Goal: Task Accomplishment & Management: Complete application form

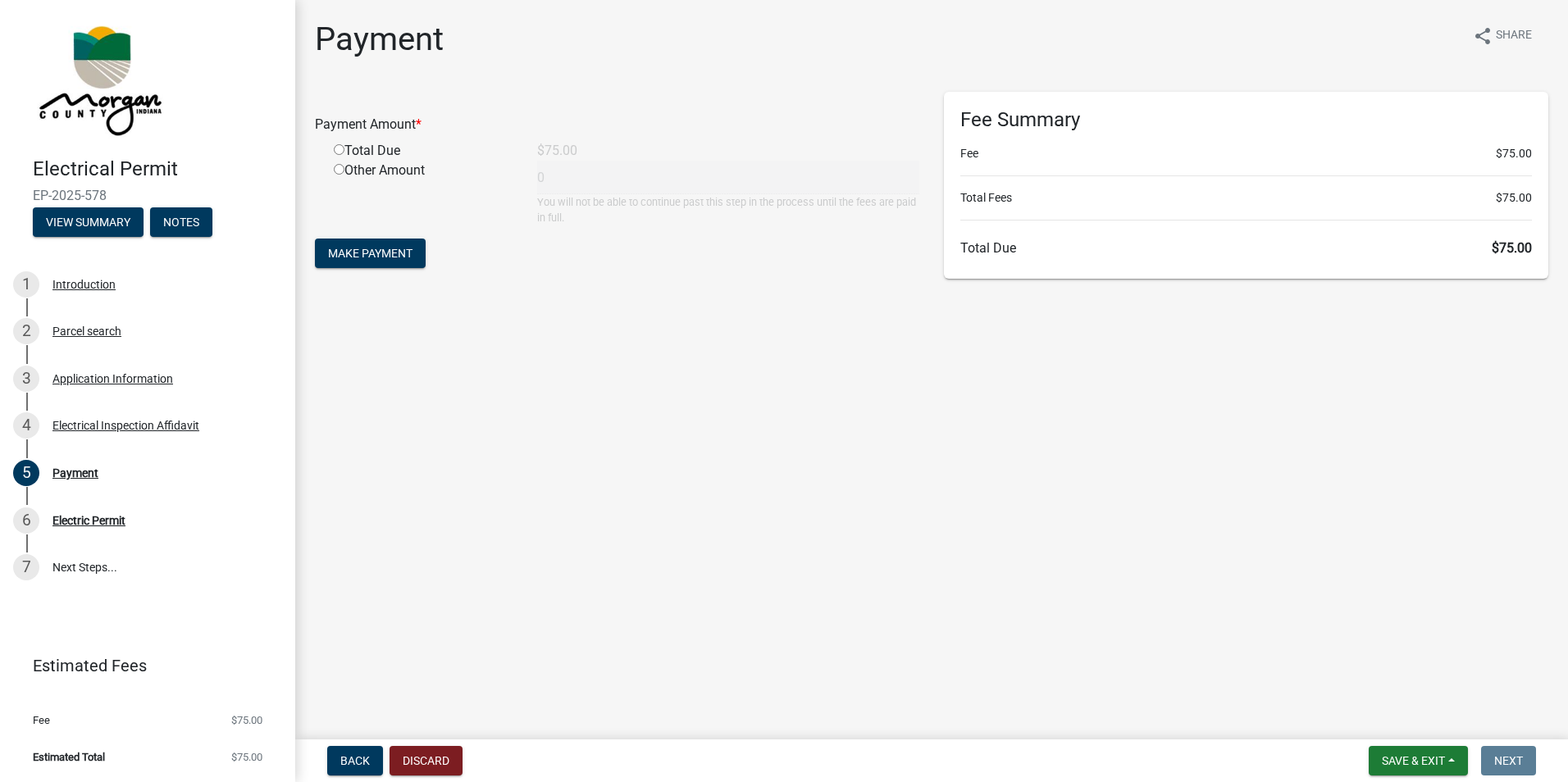
click at [335, 150] on input "radio" at bounding box center [339, 149] width 11 height 11
radio input "true"
type input "75"
click at [346, 262] on button "Make Payment" at bounding box center [370, 254] width 111 height 30
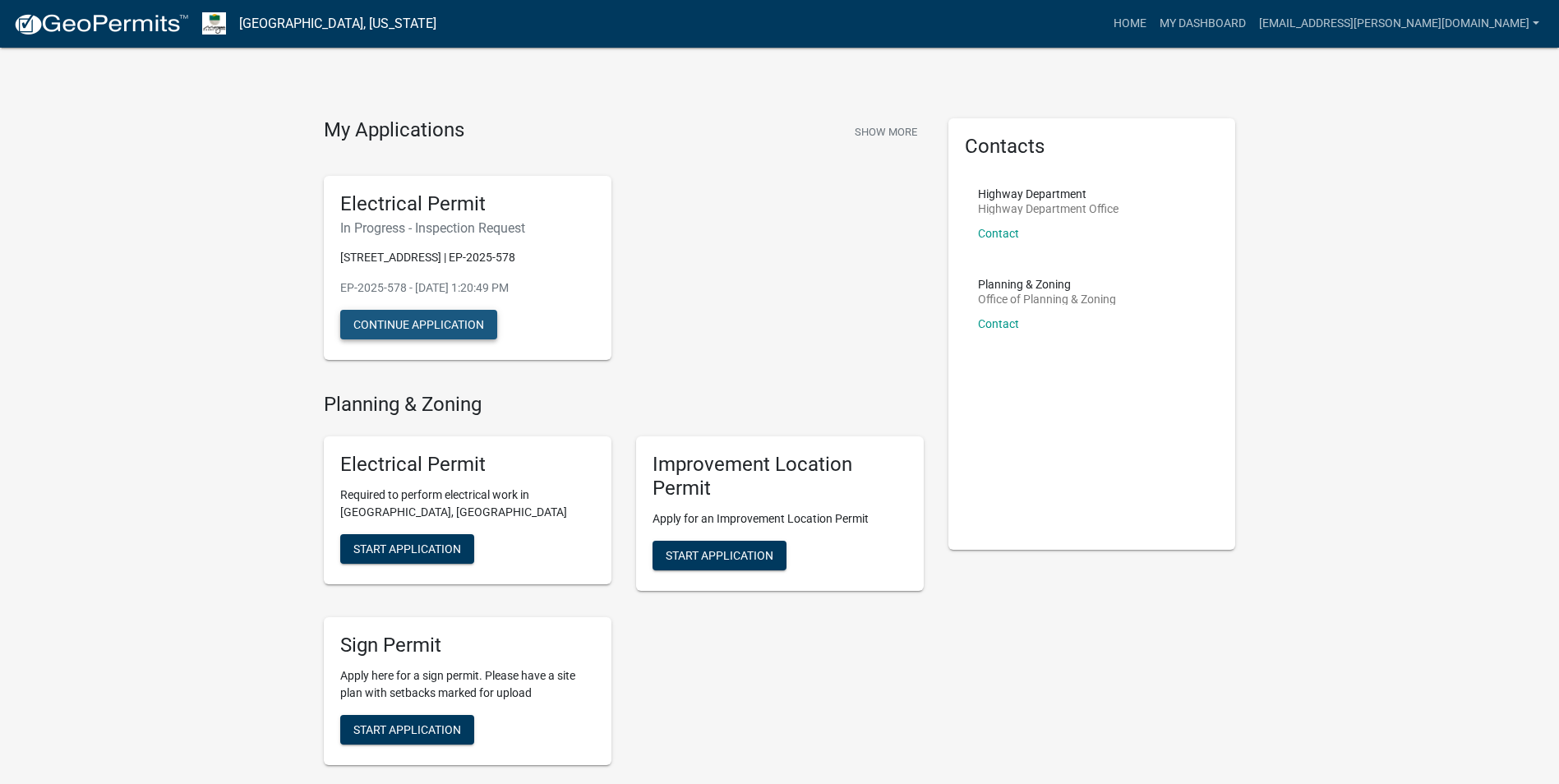
click at [451, 325] on button "Continue Application" at bounding box center [419, 325] width 157 height 30
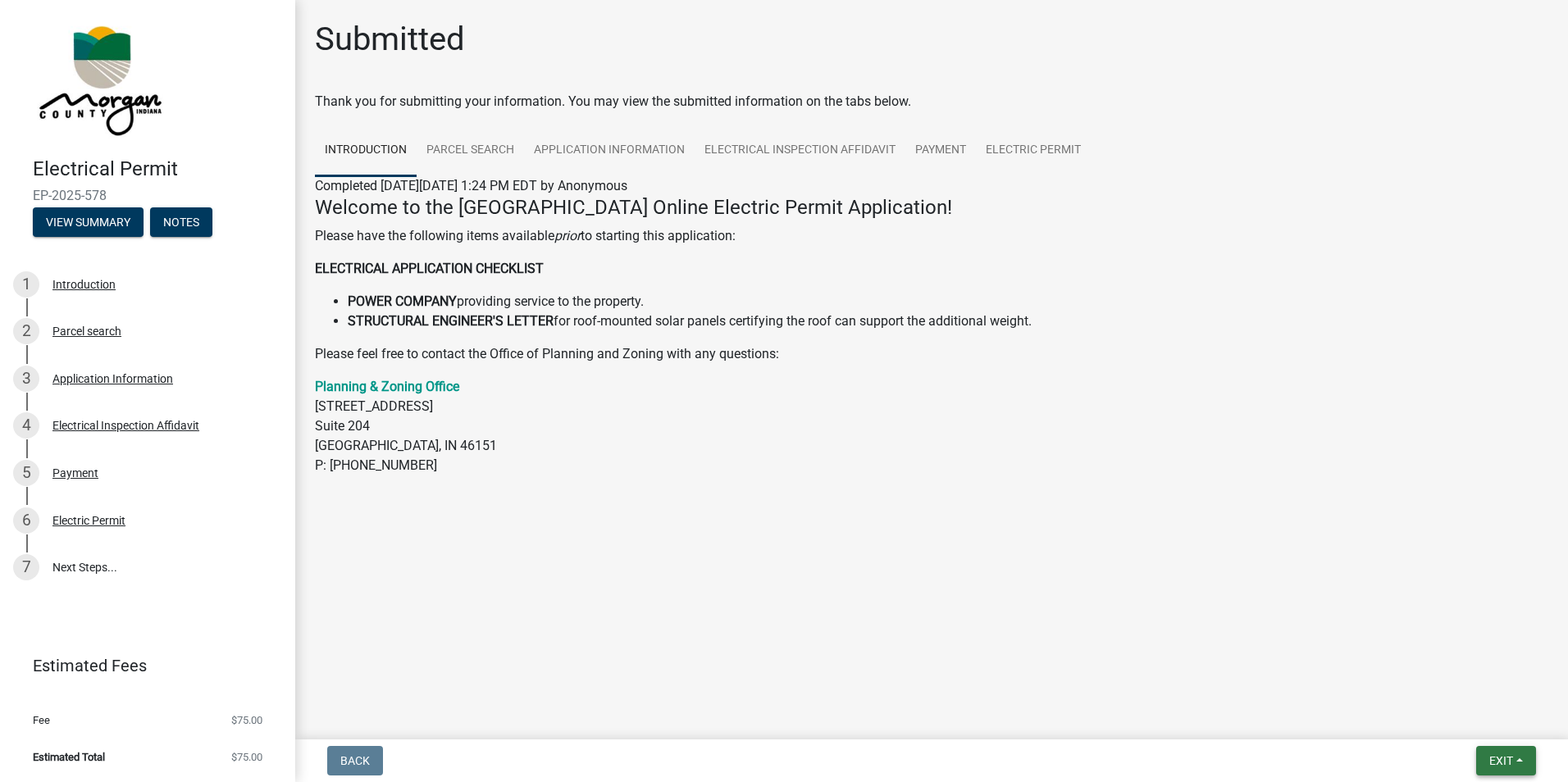
click at [1516, 763] on button "Exit" at bounding box center [1506, 761] width 59 height 30
click at [1350, 498] on div at bounding box center [932, 499] width 935 height 20
click at [87, 568] on link "7 Next Steps..." at bounding box center [147, 567] width 295 height 48
click at [102, 523] on div "Electric Permit" at bounding box center [89, 520] width 73 height 12
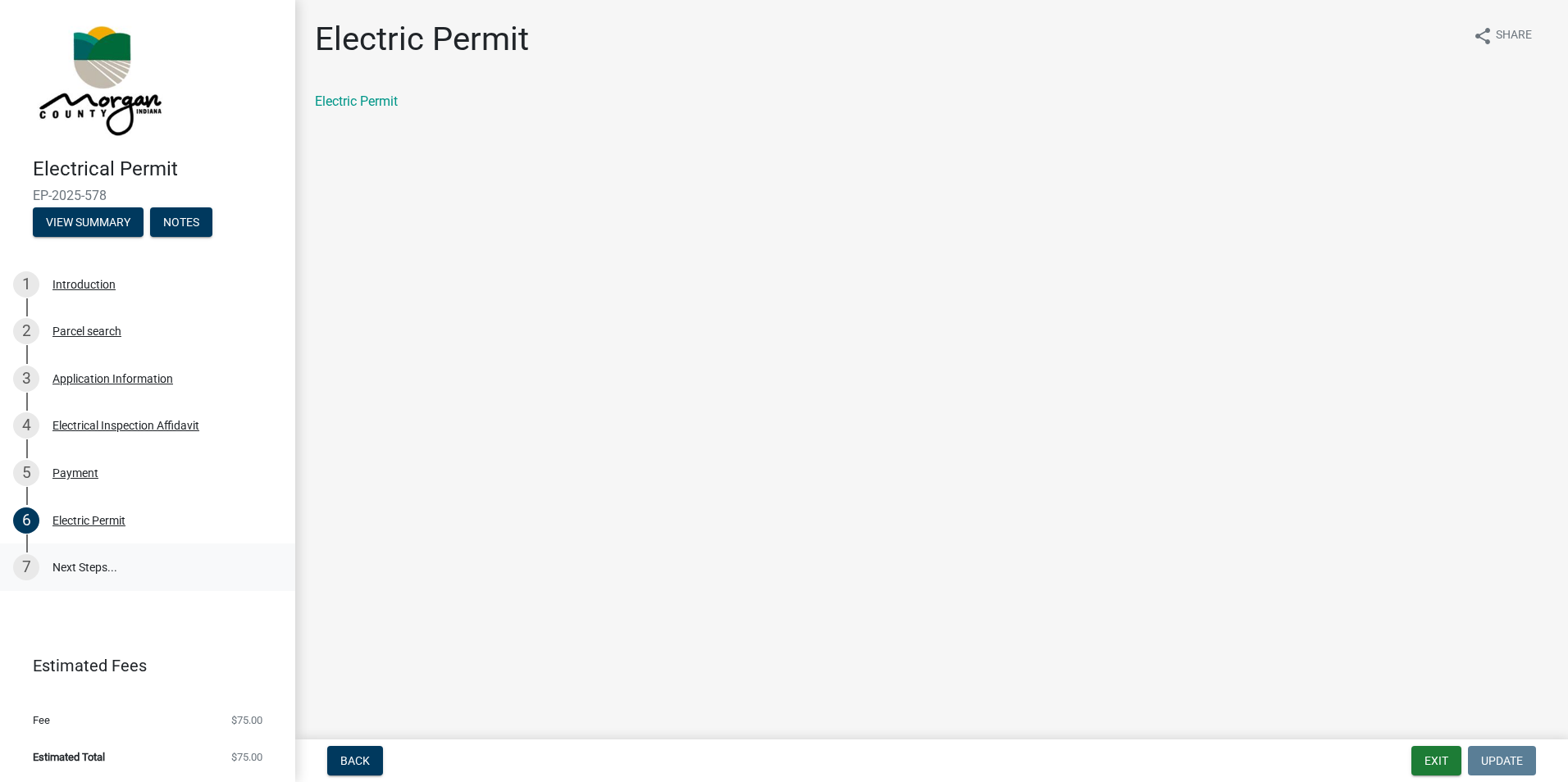
click at [97, 569] on link "7 Next Steps..." at bounding box center [147, 567] width 295 height 48
click at [366, 109] on div "Electric Permit" at bounding box center [931, 102] width 1233 height 20
click at [368, 102] on link "Electric Permit" at bounding box center [356, 101] width 83 height 16
